Goal: Information Seeking & Learning: Learn about a topic

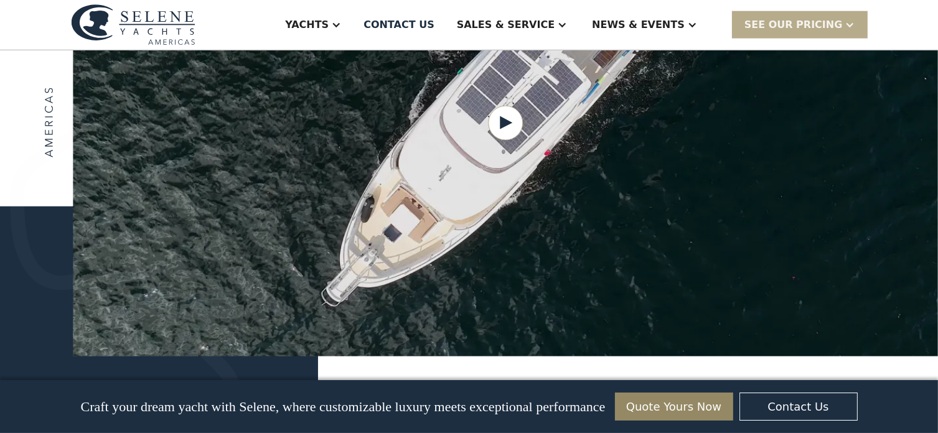
scroll to position [1432, 0]
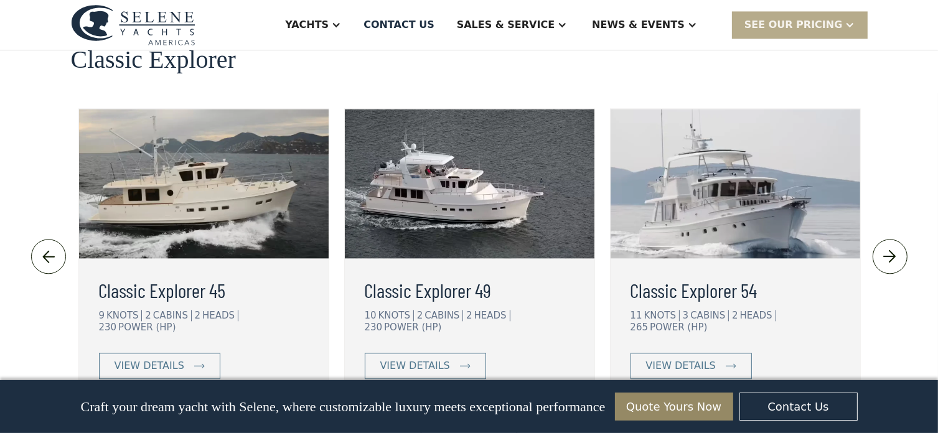
scroll to position [2739, 0]
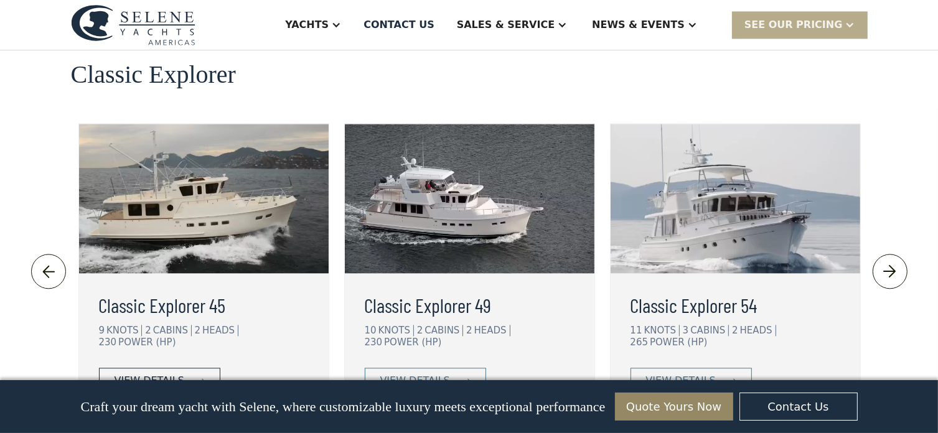
click at [151, 374] on div "view details" at bounding box center [150, 381] width 70 height 15
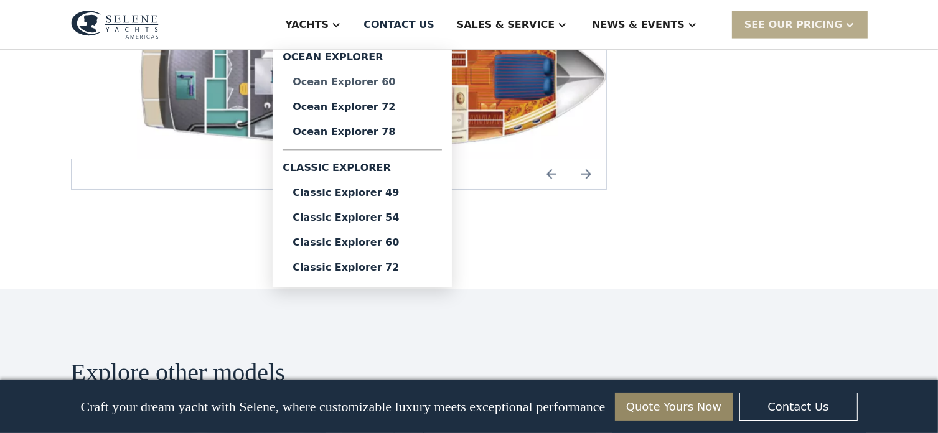
scroll to position [2240, 0]
